Goal: Transaction & Acquisition: Purchase product/service

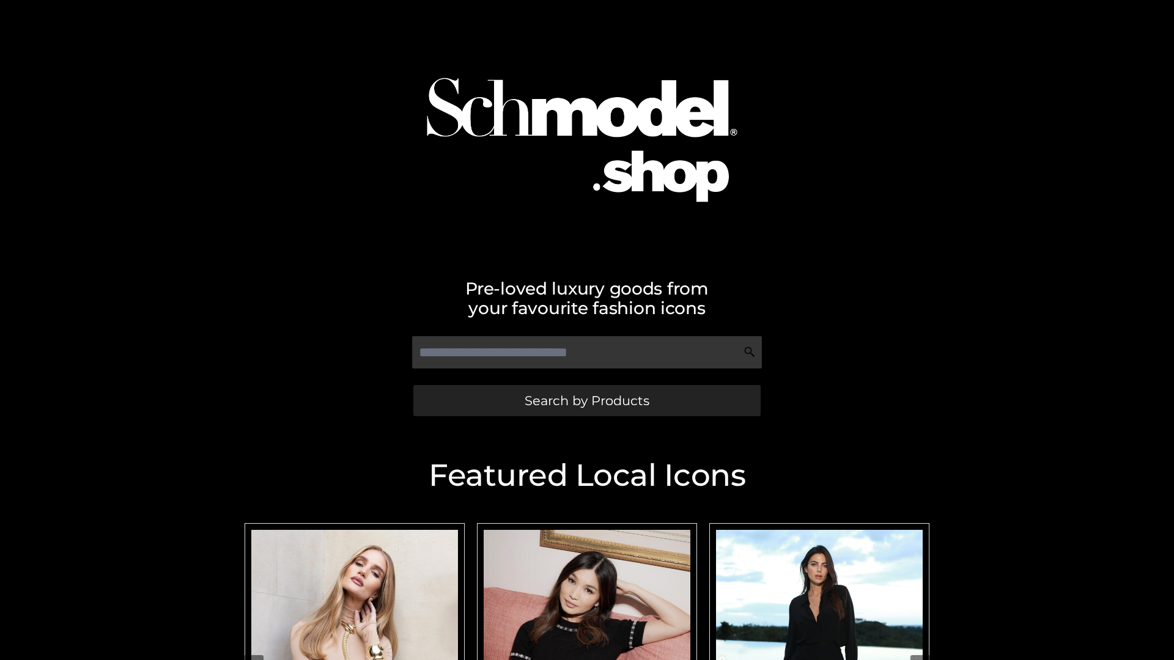
click at [586, 401] on span "Search by Products" at bounding box center [587, 400] width 125 height 13
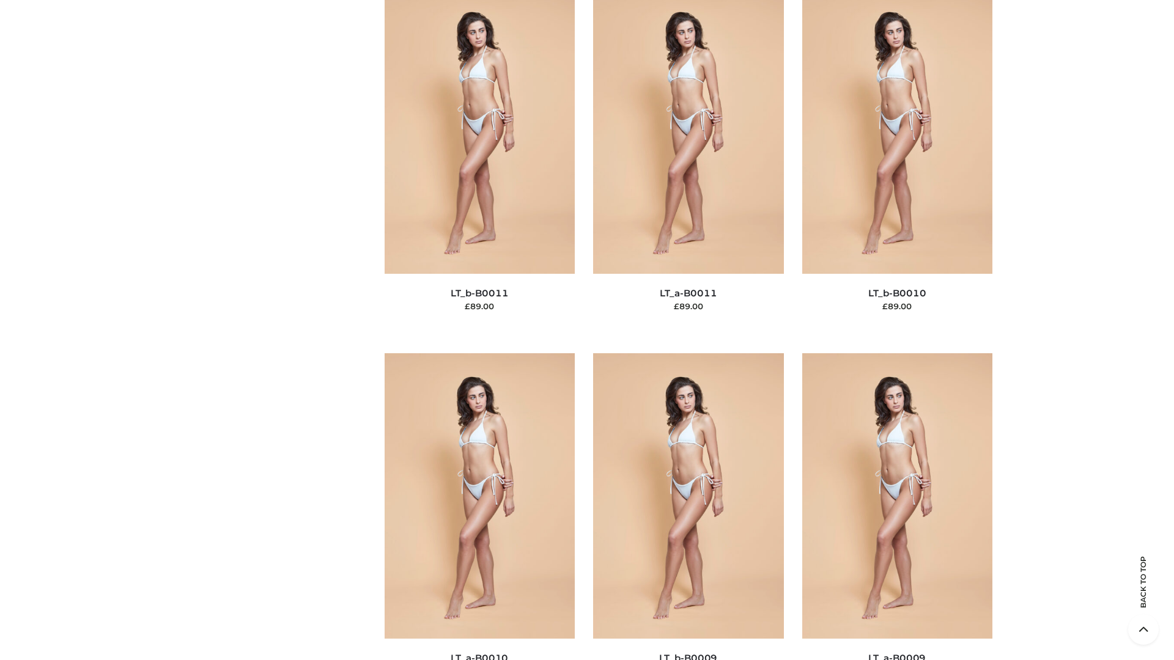
scroll to position [5492, 0]
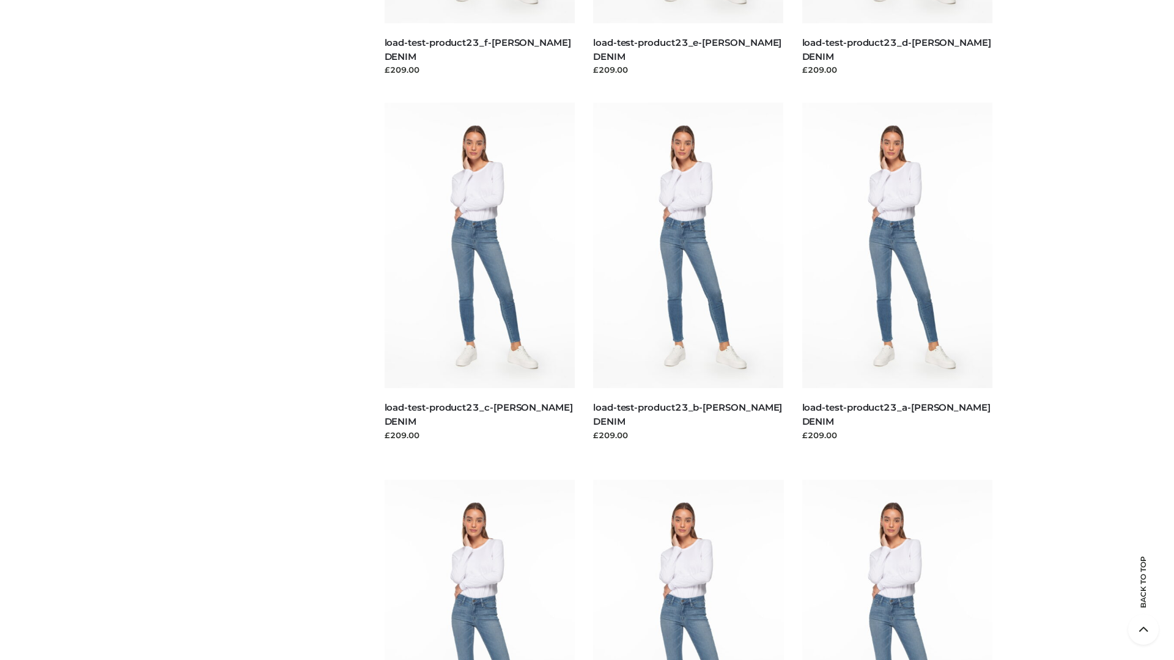
scroll to position [1073, 0]
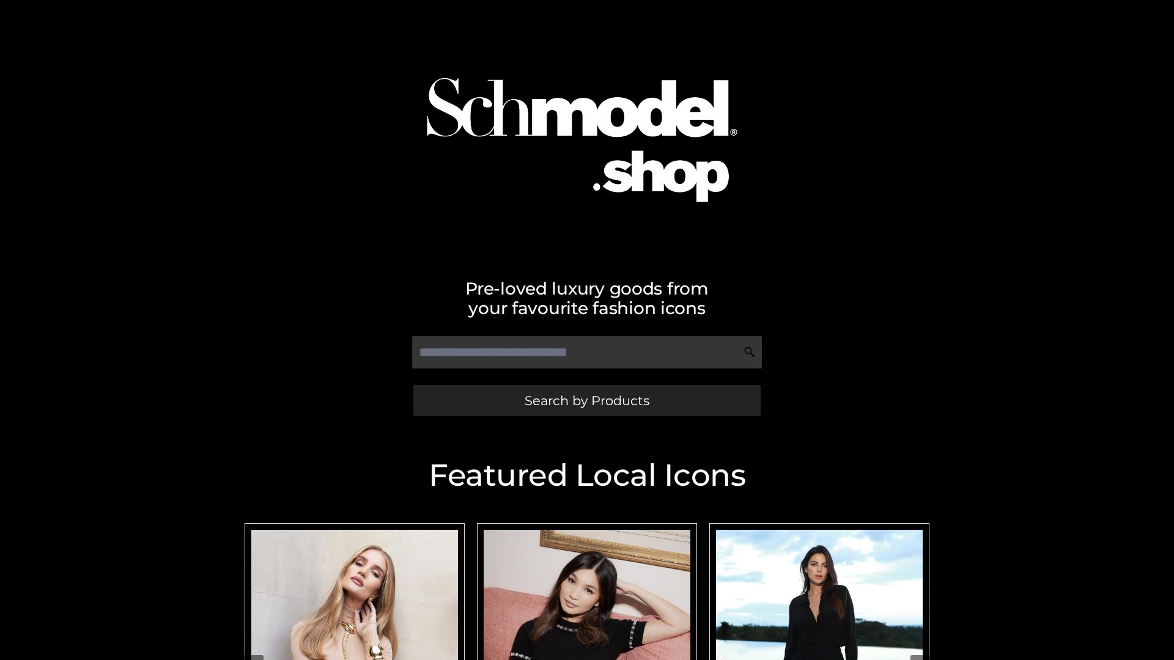
click at [586, 401] on span "Search by Products" at bounding box center [587, 400] width 125 height 13
